Goal: Information Seeking & Learning: Learn about a topic

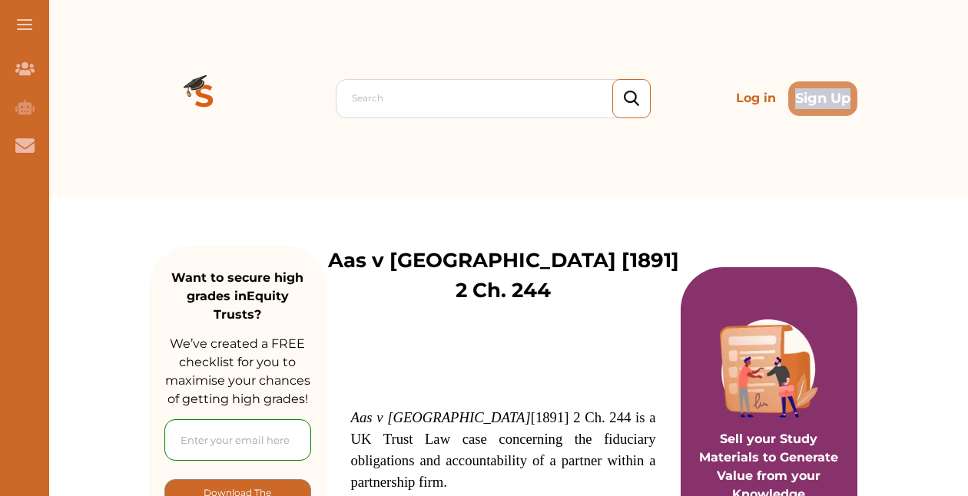
drag, startPoint x: 967, startPoint y: 58, endPoint x: 964, endPoint y: 89, distance: 31.7
click at [964, 89] on div "Search Log in Sign Up Search Log in Sign Up" at bounding box center [503, 98] width 930 height 197
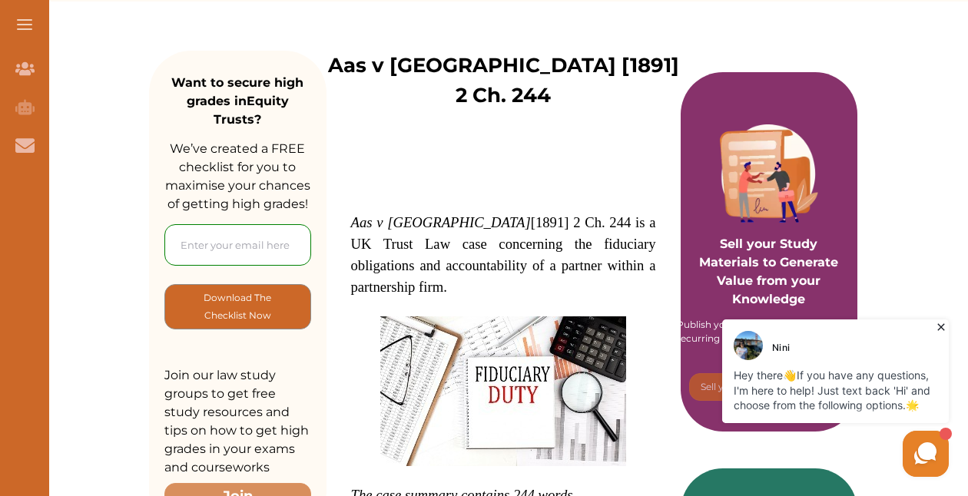
drag, startPoint x: 967, startPoint y: 82, endPoint x: 965, endPoint y: 106, distance: 23.9
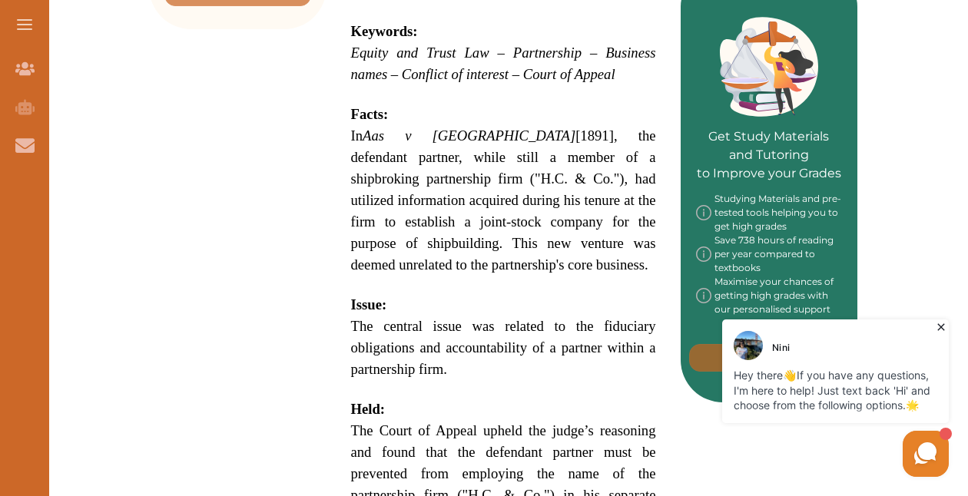
scroll to position [700, 0]
click at [504, 275] on p at bounding box center [503, 284] width 305 height 18
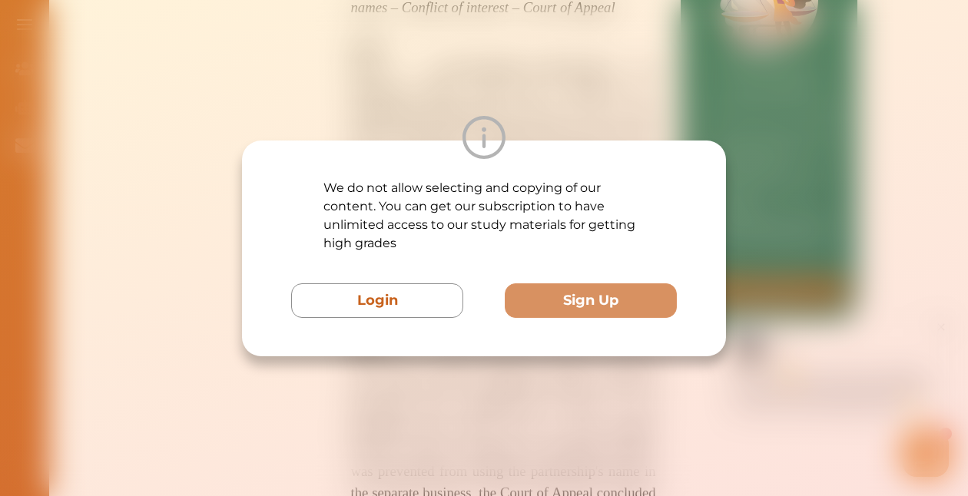
scroll to position [781, 0]
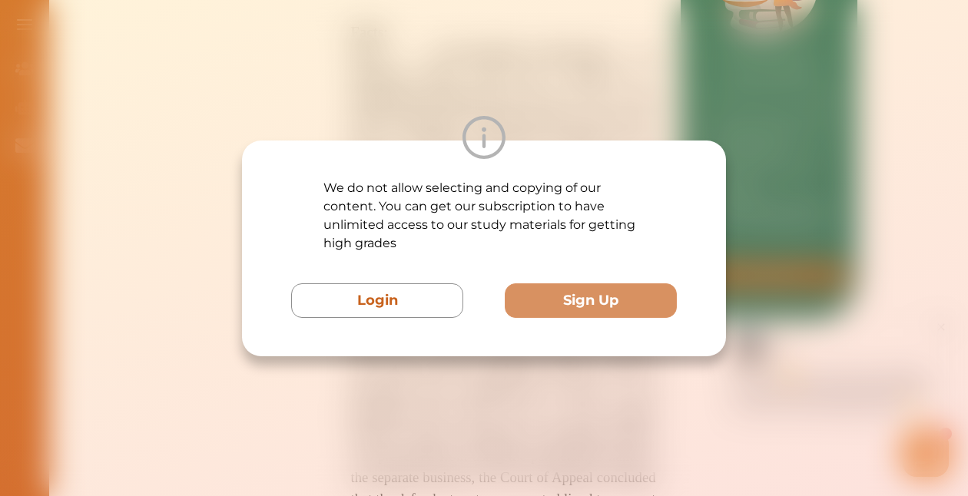
click at [609, 0] on div "We do not allow selecting and copying of our content. You can get our subscript…" at bounding box center [484, 248] width 968 height 496
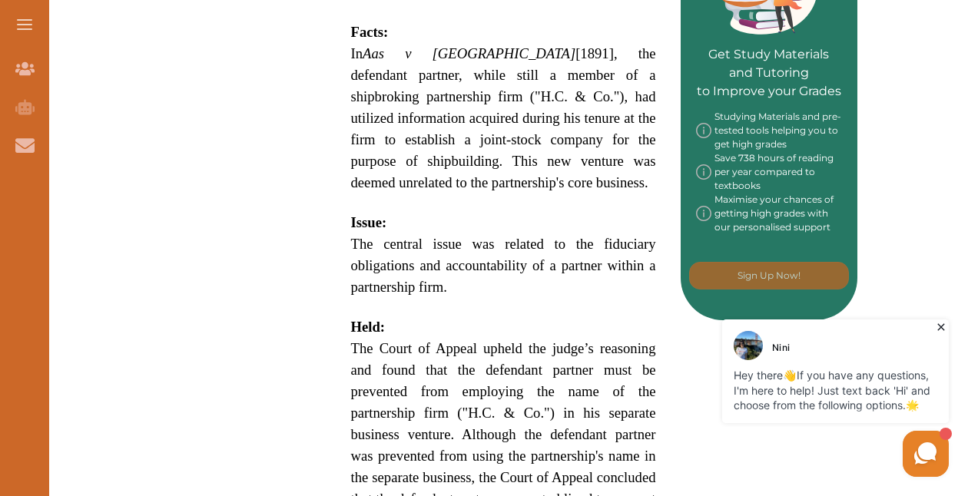
click at [516, 340] on span "The Court of Appeal upheld the judge’s reasoning and found that the defendant p…" at bounding box center [503, 477] width 305 height 274
